Goal: Transaction & Acquisition: Purchase product/service

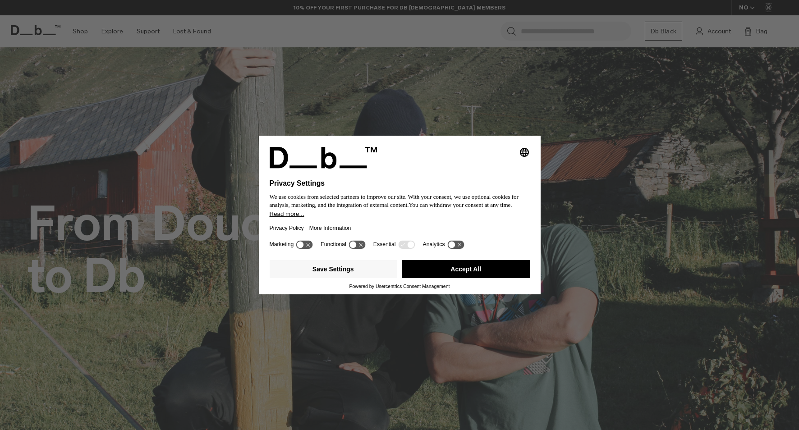
click at [463, 272] on button "Accept All" at bounding box center [466, 269] width 128 height 18
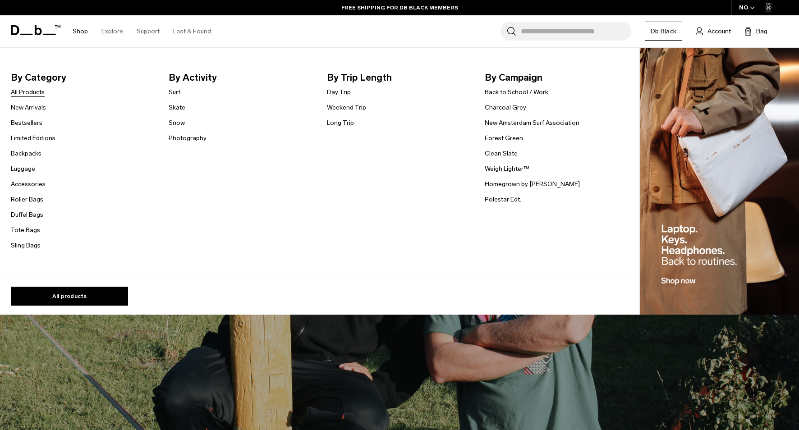
click at [31, 95] on link "All Products" at bounding box center [28, 91] width 34 height 9
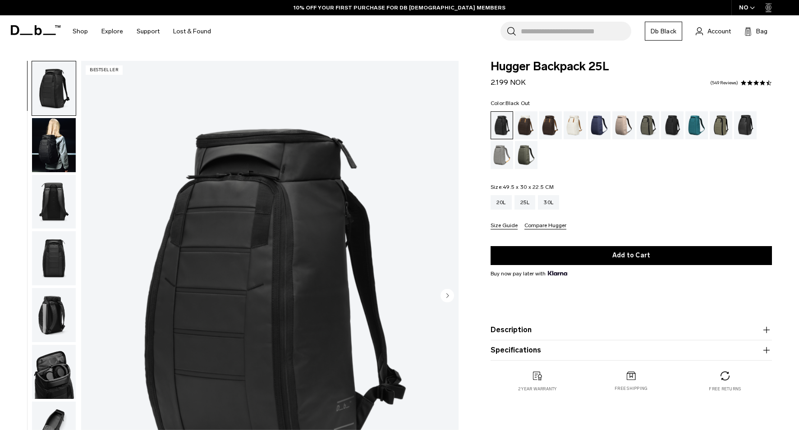
click at [185, 275] on img "1 / 11" at bounding box center [269, 296] width 377 height 471
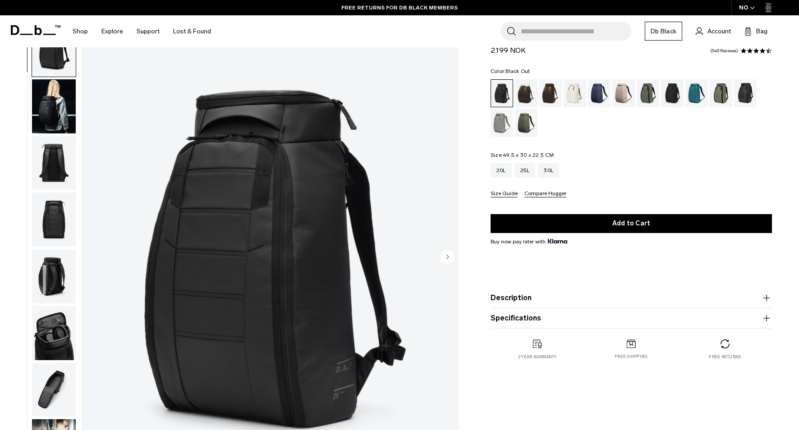
scroll to position [40, 0]
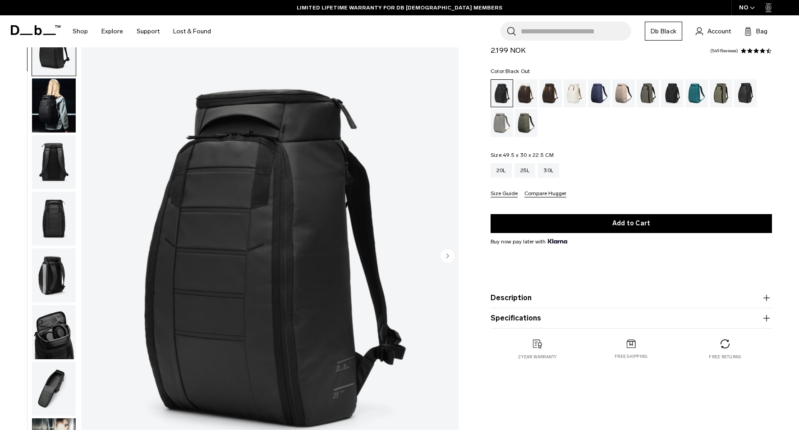
click at [50, 182] on img "button" at bounding box center [54, 162] width 44 height 54
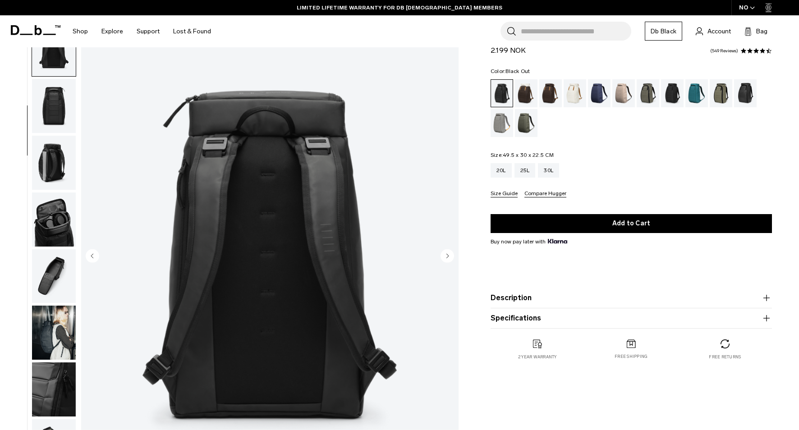
scroll to position [114, 0]
click at [55, 191] on button "button" at bounding box center [54, 218] width 45 height 55
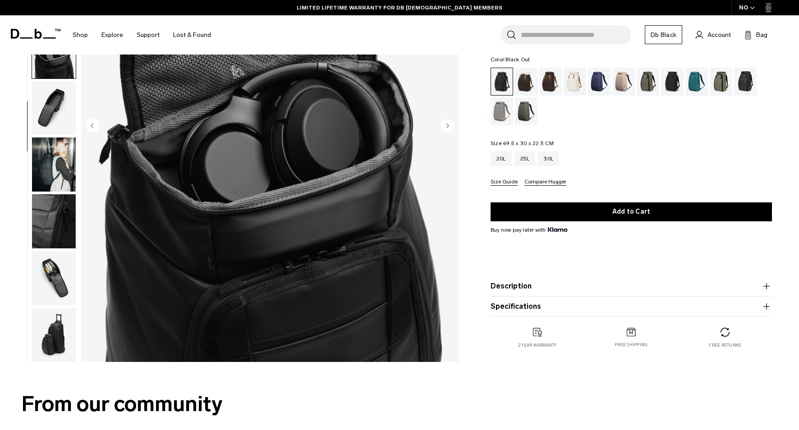
scroll to position [167, 0]
